Goal: Information Seeking & Learning: Learn about a topic

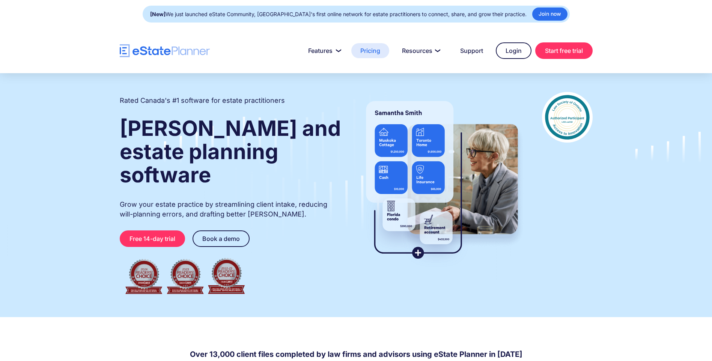
click at [375, 49] on link "Pricing" at bounding box center [370, 50] width 38 height 15
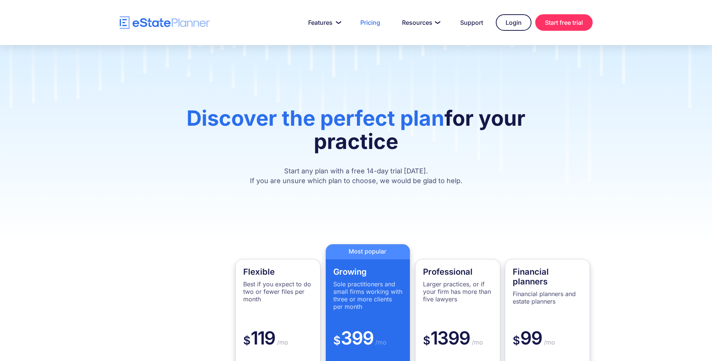
scroll to position [22, 0]
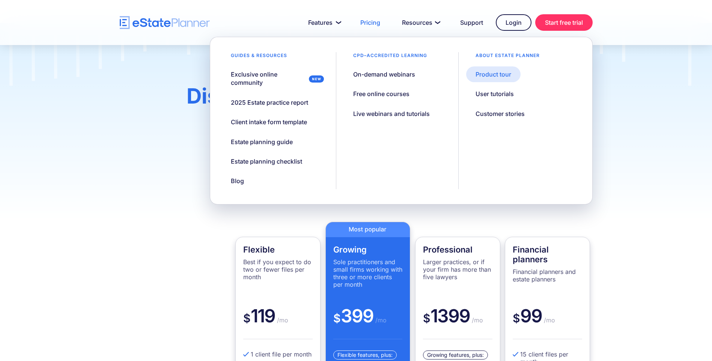
click at [497, 74] on div "Product tour" at bounding box center [494, 74] width 36 height 8
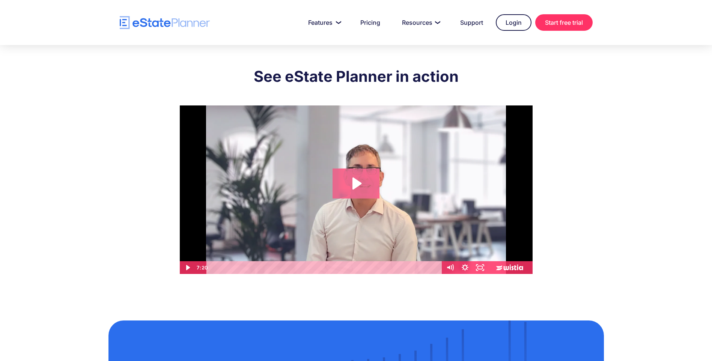
click at [353, 183] on icon "Play Video: eState Product Demo Video" at bounding box center [357, 184] width 9 height 12
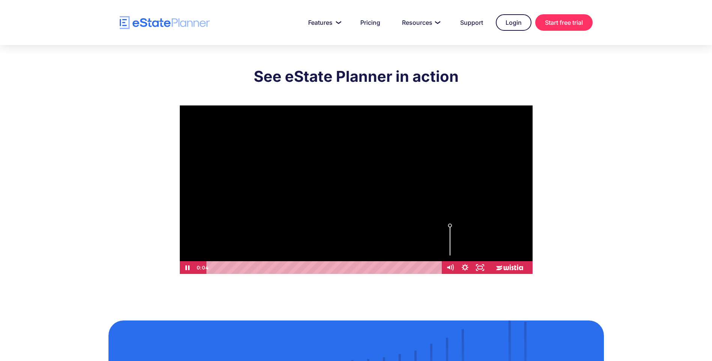
click at [452, 248] on div "Volume" at bounding box center [450, 240] width 15 height 41
click at [187, 266] on icon "Pause" at bounding box center [187, 267] width 4 height 5
